Goal: Information Seeking & Learning: Learn about a topic

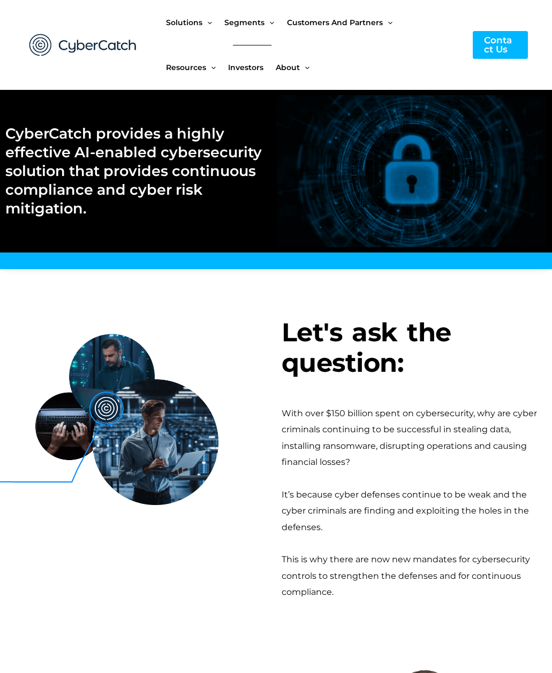
click at [254, 71] on span "Investors" at bounding box center [245, 67] width 35 height 45
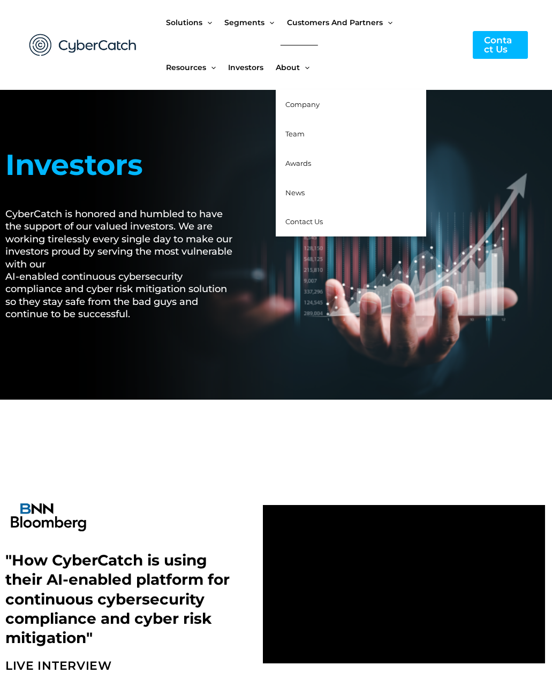
click at [301, 134] on span "Team" at bounding box center [294, 133] width 19 height 9
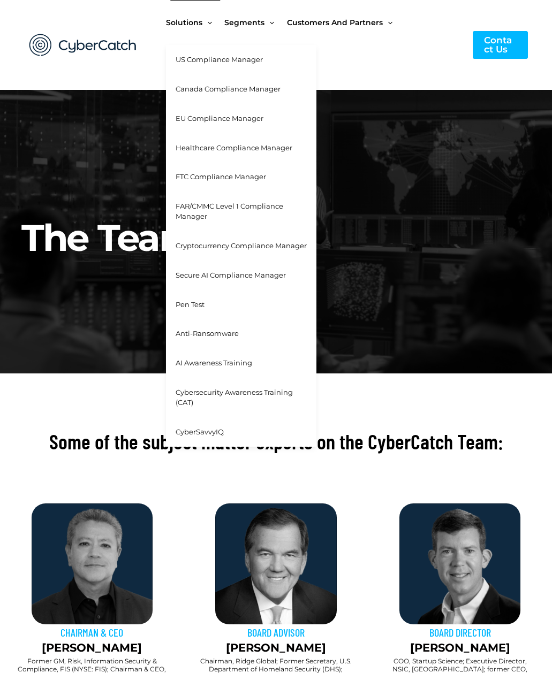
click at [205, 70] on link "US Compliance Manager" at bounding box center [241, 59] width 150 height 29
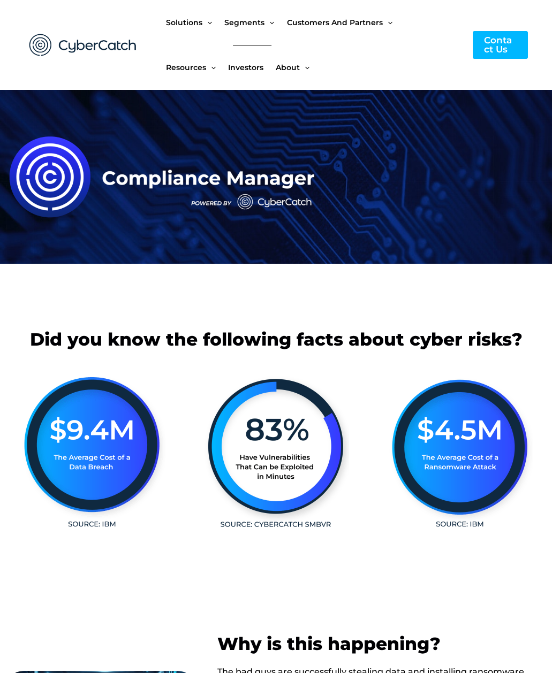
click at [247, 62] on span "Investors" at bounding box center [245, 67] width 35 height 45
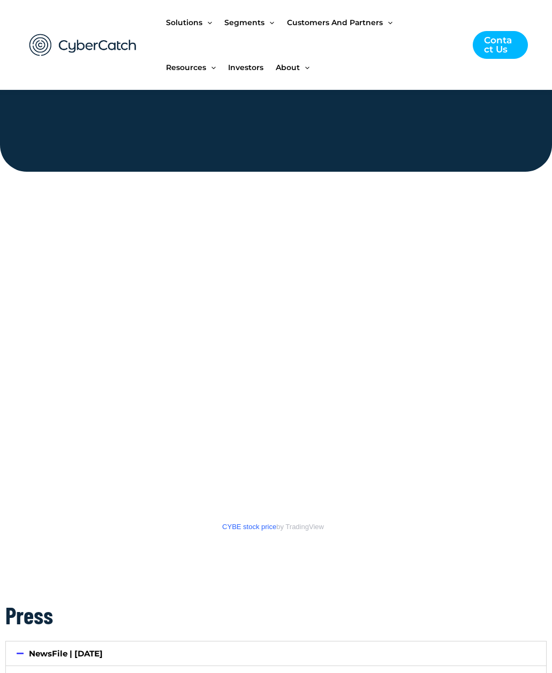
scroll to position [1281, 0]
